Goal: Check status

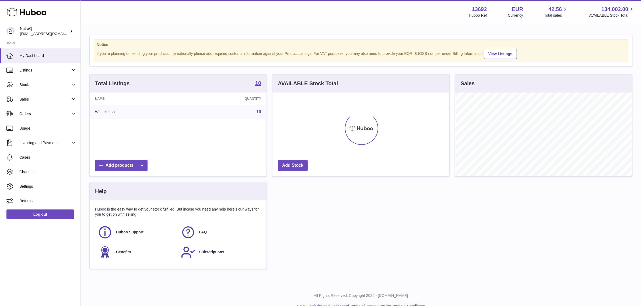
scroll to position [84, 177]
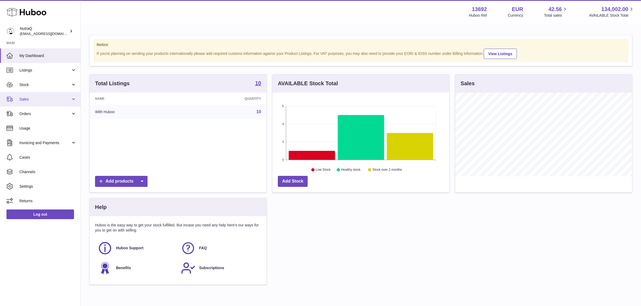
click at [49, 99] on span "Sales" at bounding box center [44, 99] width 51 height 5
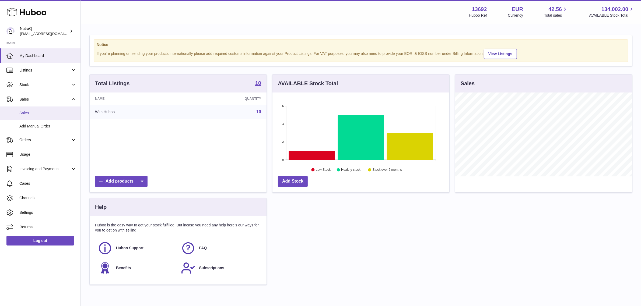
click at [48, 111] on span "Sales" at bounding box center [47, 113] width 57 height 5
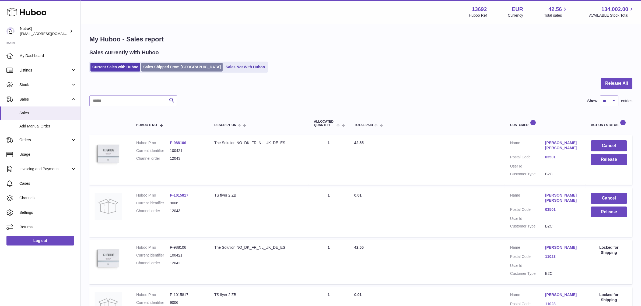
click at [179, 69] on link "Sales Shipped From [GEOGRAPHIC_DATA]" at bounding box center [181, 67] width 81 height 9
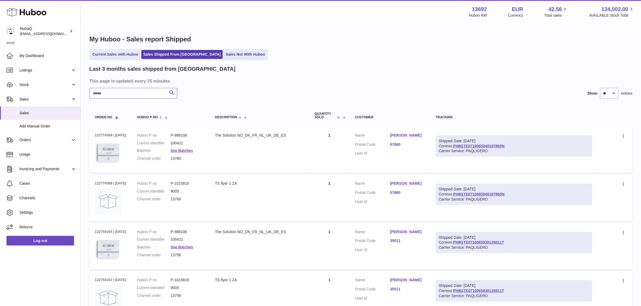
click at [125, 93] on input "text" at bounding box center [133, 93] width 88 height 11
paste input "**********"
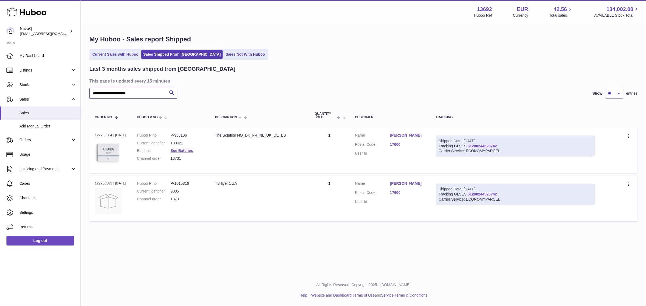
type input "**********"
drag, startPoint x: 508, startPoint y: 194, endPoint x: 473, endPoint y: 195, distance: 35.0
click at [473, 195] on div "Shipped Date: 13th Aug 2025 Tracking GLSES: 61280244526742 Carrier Service: ECO…" at bounding box center [515, 194] width 159 height 21
copy link "61280244526742"
click at [404, 195] on link "17600" at bounding box center [407, 192] width 35 height 5
